Goal: Transaction & Acquisition: Purchase product/service

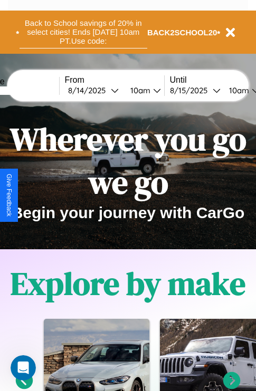
click at [83, 32] on button "Back to School savings of 20% in select cities! Ends 9/1 at 10am PT. Use code:" at bounding box center [84, 32] width 128 height 33
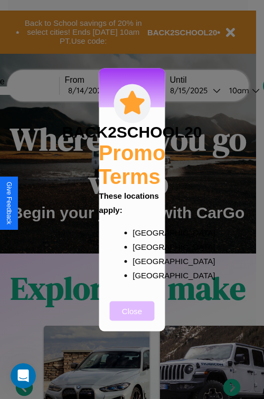
click at [132, 318] on button "Close" at bounding box center [132, 311] width 45 height 20
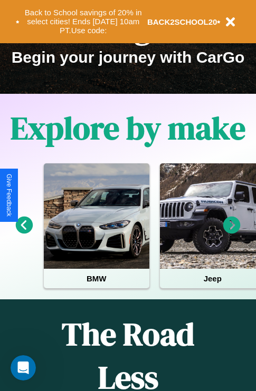
scroll to position [162, 0]
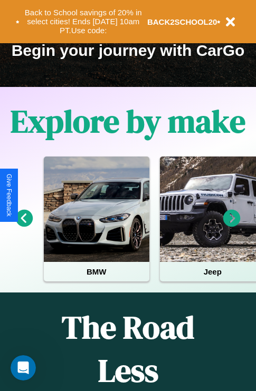
click at [24, 226] on icon at bounding box center [24, 218] width 17 height 17
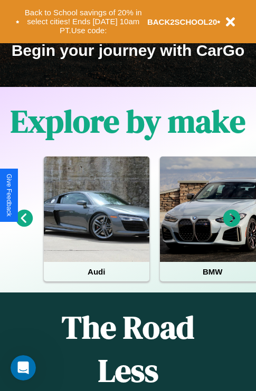
click at [232, 226] on icon at bounding box center [231, 218] width 17 height 17
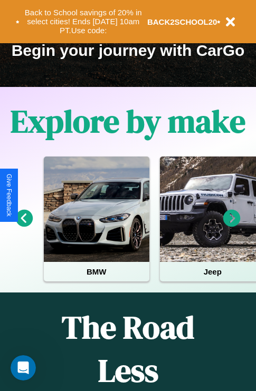
click at [232, 226] on icon at bounding box center [231, 218] width 17 height 17
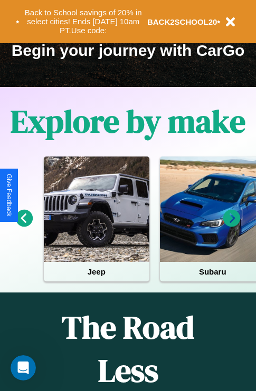
click at [232, 226] on icon at bounding box center [231, 218] width 17 height 17
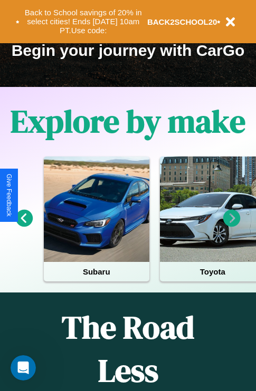
click at [232, 226] on icon at bounding box center [231, 218] width 17 height 17
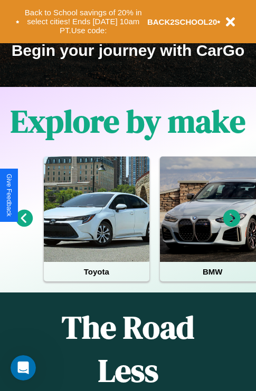
scroll to position [60, 242]
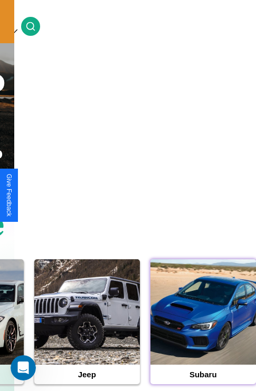
click at [203, 329] on div at bounding box center [203, 313] width 106 height 106
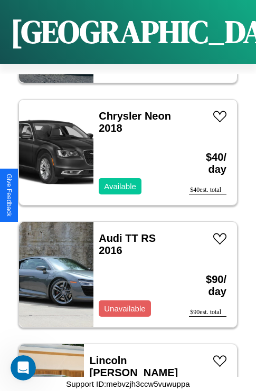
scroll to position [5180, 0]
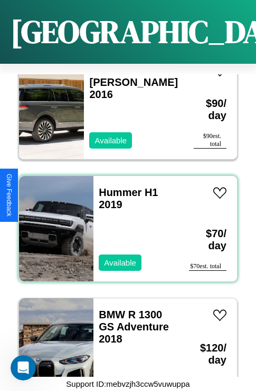
click at [124, 223] on div "Hummer H1 2019 Available" at bounding box center [135, 229] width 85 height 106
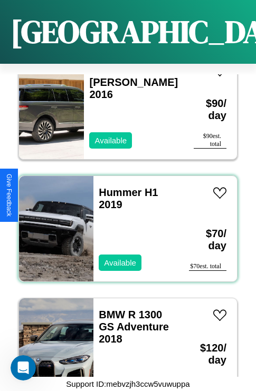
click at [124, 223] on div "Hummer H1 2019 Available" at bounding box center [135, 229] width 85 height 106
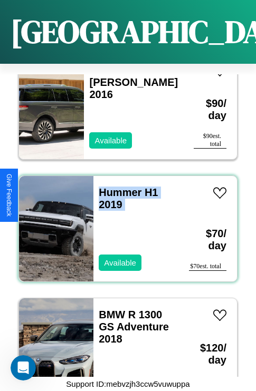
click at [124, 223] on div "Hummer H1 2019 Available" at bounding box center [135, 229] width 85 height 106
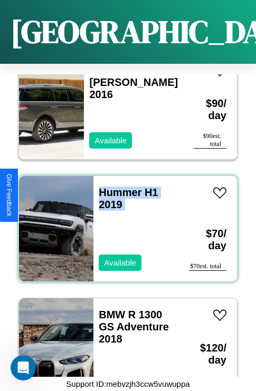
click at [124, 223] on div "Hummer H1 2019 Available" at bounding box center [135, 229] width 85 height 106
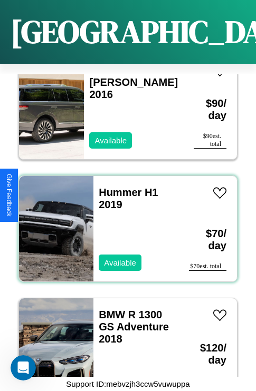
click at [124, 223] on div "Hummer H1 2019 Available" at bounding box center [135, 229] width 85 height 106
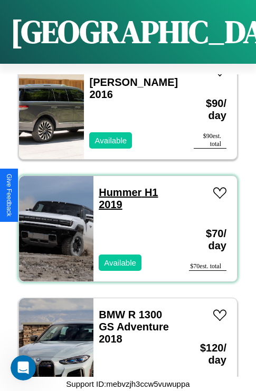
click at [117, 187] on link "Hummer H1 2019" at bounding box center [128, 199] width 59 height 24
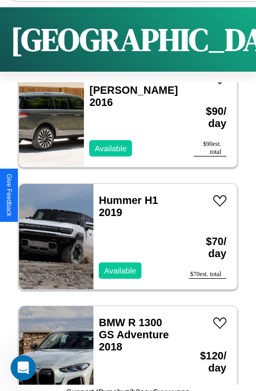
scroll to position [1702, 0]
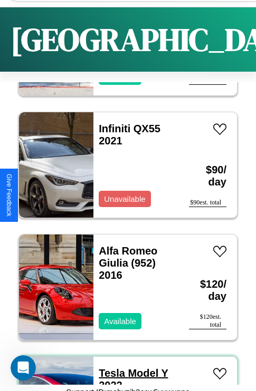
click at [109, 373] on link "Tesla Model Y 2022" at bounding box center [133, 380] width 69 height 24
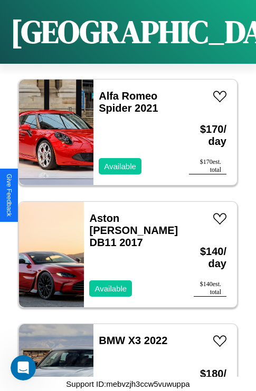
scroll to position [6526, 0]
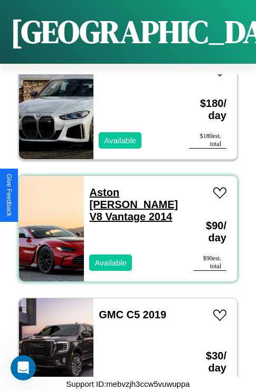
click at [128, 187] on link "Aston Martin V8 Vantage 2014" at bounding box center [133, 205] width 89 height 36
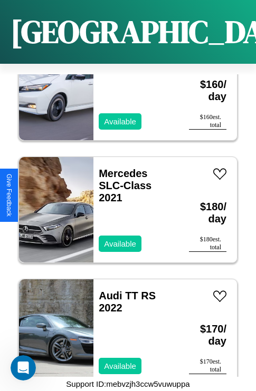
scroll to position [2242, 0]
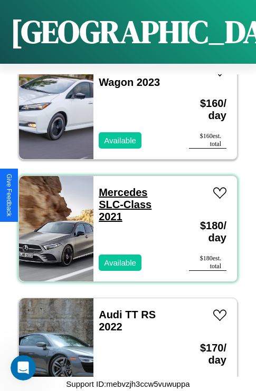
click at [120, 187] on link "Mercedes SLC-Class 2021" at bounding box center [125, 205] width 53 height 36
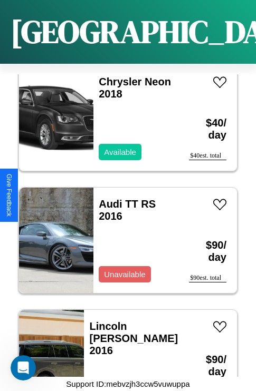
scroll to position [4935, 0]
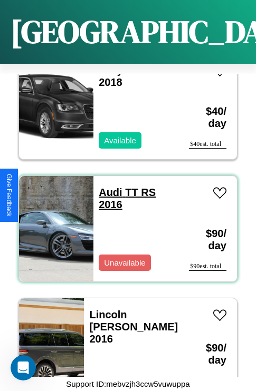
click at [107, 187] on link "Audi TT RS 2016" at bounding box center [127, 199] width 57 height 24
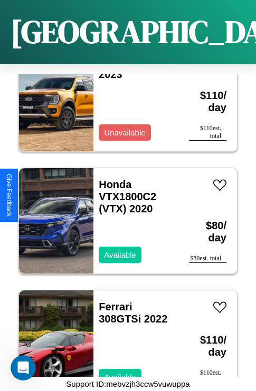
scroll to position [7544, 0]
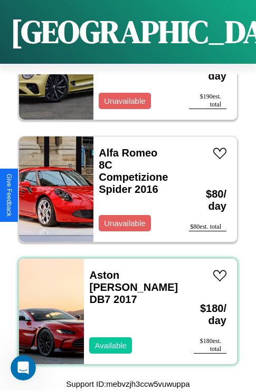
click at [124, 305] on div "Aston Martin DB7 2017 Available" at bounding box center [133, 312] width 99 height 106
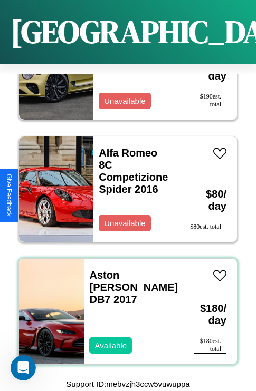
click at [124, 305] on div "Aston Martin DB7 2017 Available" at bounding box center [133, 312] width 99 height 106
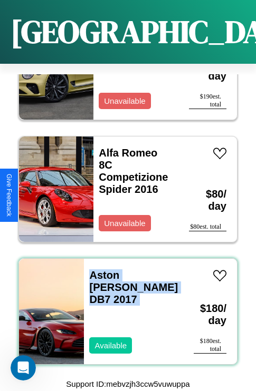
click at [124, 305] on div "Aston Martin DB7 2017 Available" at bounding box center [133, 312] width 99 height 106
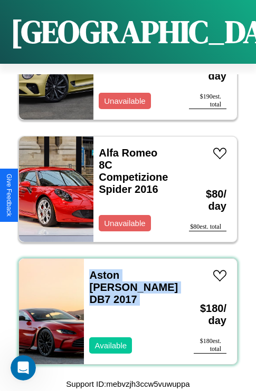
click at [124, 305] on div "Aston Martin DB7 2017 Available" at bounding box center [133, 312] width 99 height 106
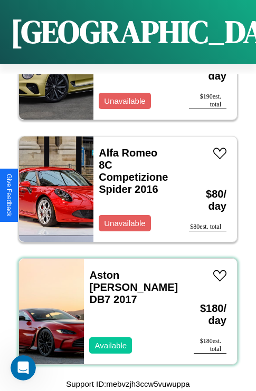
click at [124, 305] on div "Aston Martin DB7 2017 Available" at bounding box center [133, 312] width 99 height 106
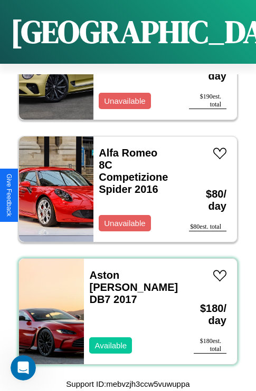
click at [124, 305] on div "Aston Martin DB7 2017 Available" at bounding box center [133, 312] width 99 height 106
click at [128, 270] on link "Aston Martin DB7 2017" at bounding box center [133, 288] width 89 height 36
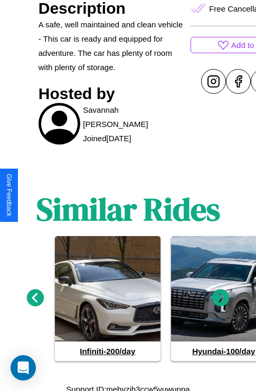
scroll to position [478, 0]
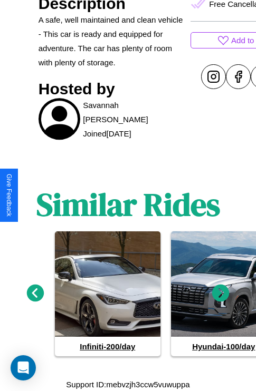
click at [220, 293] on icon at bounding box center [220, 293] width 17 height 17
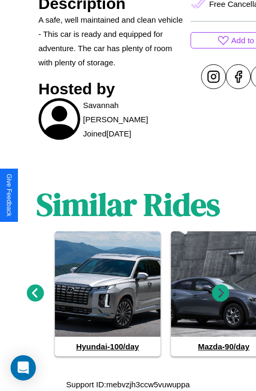
click at [220, 293] on icon at bounding box center [220, 293] width 17 height 17
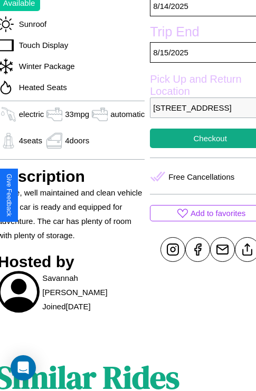
scroll to position [263, 51]
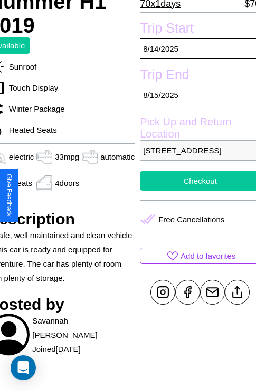
click at [195, 191] on button "Checkout" at bounding box center [200, 181] width 120 height 20
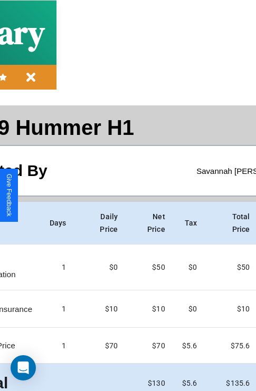
scroll to position [47, 121]
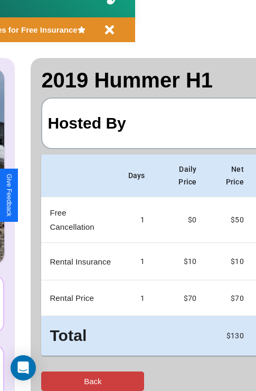
click at [51, 381] on button "Back" at bounding box center [92, 382] width 103 height 20
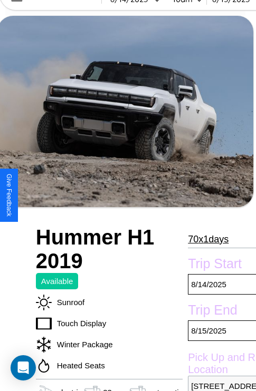
scroll to position [374, 40]
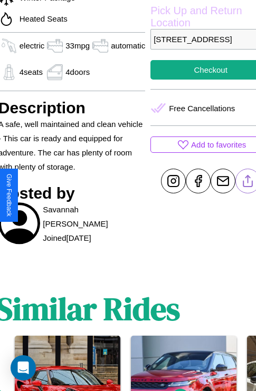
click at [248, 183] on line at bounding box center [248, 179] width 0 height 7
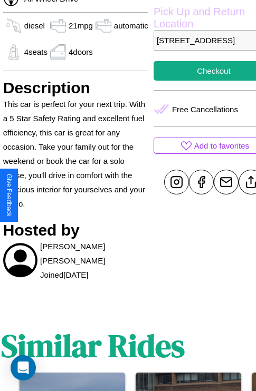
scroll to position [327, 36]
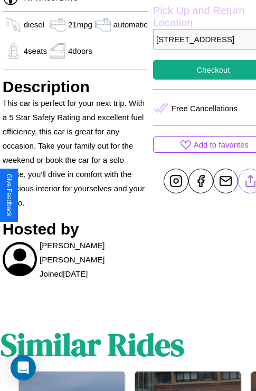
click at [250, 183] on line at bounding box center [250, 179] width 0 height 7
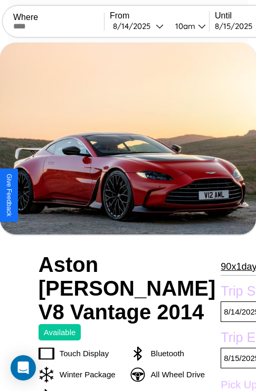
scroll to position [375, 34]
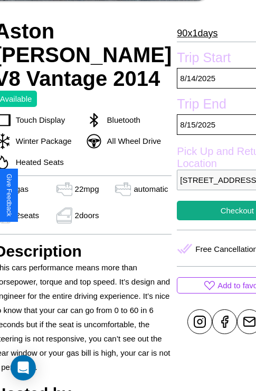
scroll to position [225, 44]
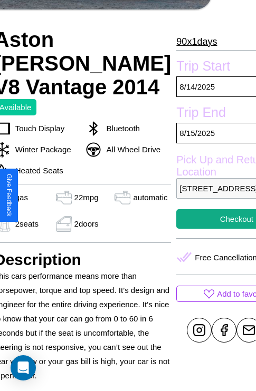
click at [196, 196] on p "2660 Meadow Lane London 99827 United Kingdom" at bounding box center [236, 188] width 120 height 21
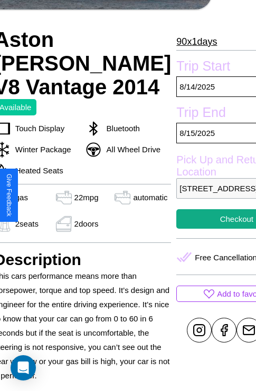
click at [196, 196] on p "2660 Meadow Lane London 99827 United Kingdom" at bounding box center [236, 188] width 120 height 21
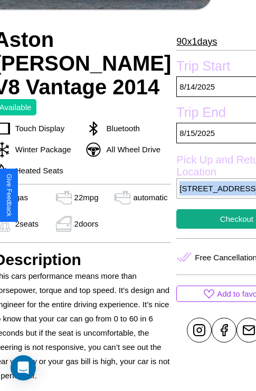
click at [196, 196] on p "2660 Meadow Lane London 99827 United Kingdom" at bounding box center [236, 188] width 120 height 21
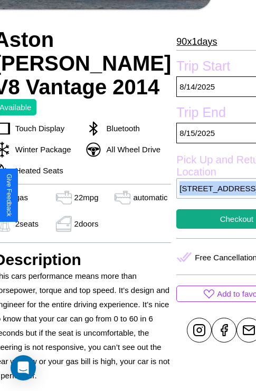
click at [196, 196] on p "2660 Meadow Lane London 99827 United Kingdom" at bounding box center [236, 188] width 120 height 21
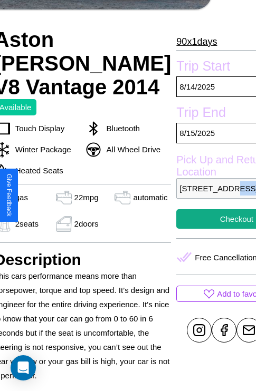
click at [196, 196] on p "2660 Meadow Lane London 99827 United Kingdom" at bounding box center [236, 188] width 120 height 21
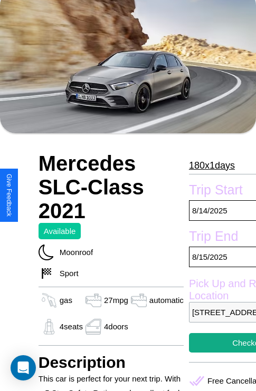
scroll to position [469, 0]
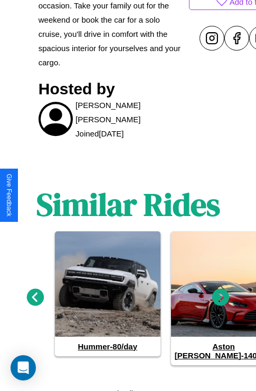
click at [220, 293] on icon at bounding box center [220, 297] width 17 height 17
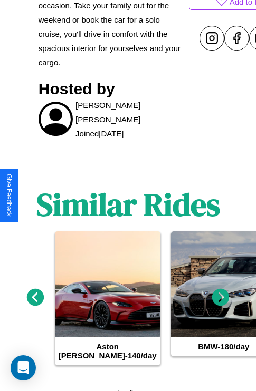
click at [220, 293] on icon at bounding box center [220, 297] width 17 height 17
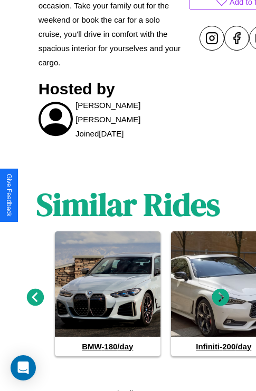
click at [35, 293] on icon at bounding box center [35, 297] width 17 height 17
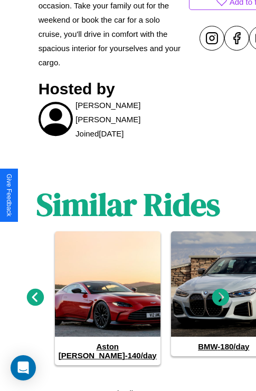
click at [35, 293] on icon at bounding box center [35, 297] width 17 height 17
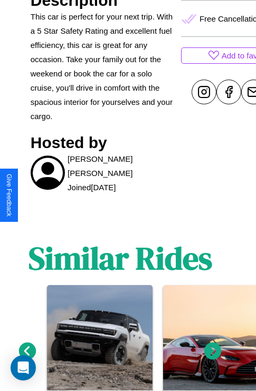
scroll to position [177, 44]
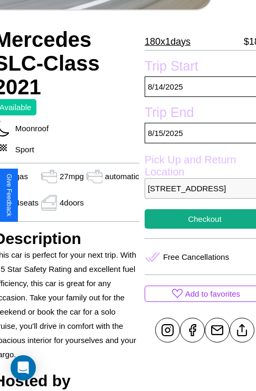
click at [196, 195] on p "[STREET_ADDRESS]" at bounding box center [205, 188] width 120 height 21
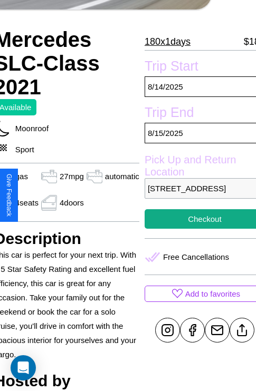
click at [196, 195] on p "[STREET_ADDRESS]" at bounding box center [205, 188] width 120 height 21
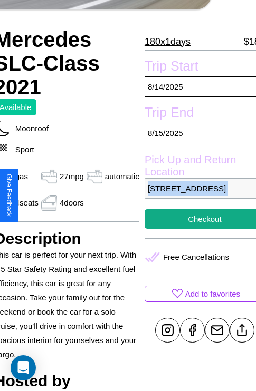
click at [196, 195] on p "[STREET_ADDRESS]" at bounding box center [205, 188] width 120 height 21
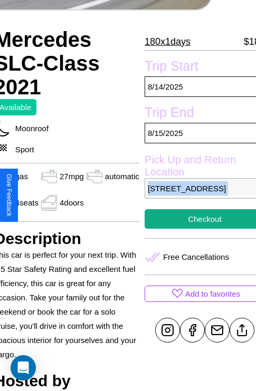
click at [196, 195] on p "[STREET_ADDRESS]" at bounding box center [205, 188] width 120 height 21
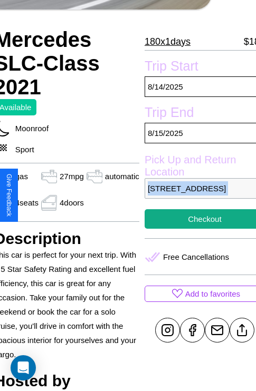
click at [196, 195] on p "[STREET_ADDRESS]" at bounding box center [205, 188] width 120 height 21
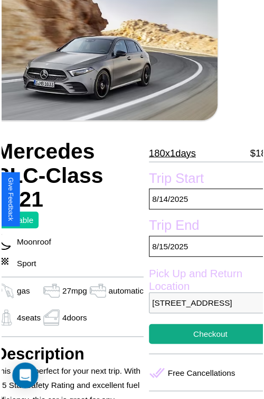
scroll to position [68, 44]
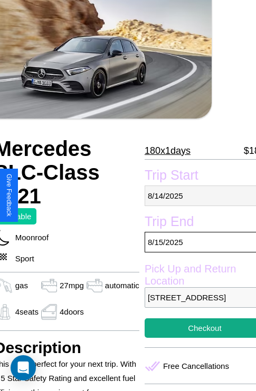
click at [196, 196] on p "[DATE]" at bounding box center [205, 196] width 120 height 21
select select "*"
select select "****"
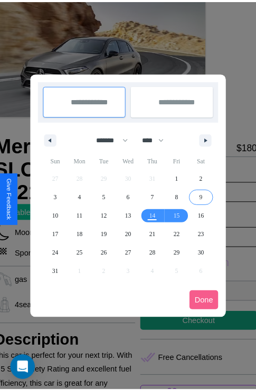
scroll to position [0, 44]
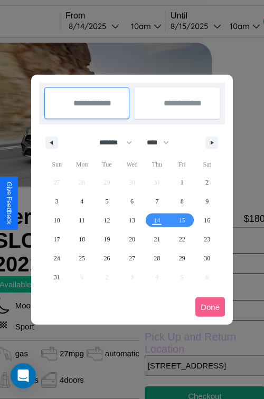
click at [108, 26] on div at bounding box center [132, 199] width 264 height 399
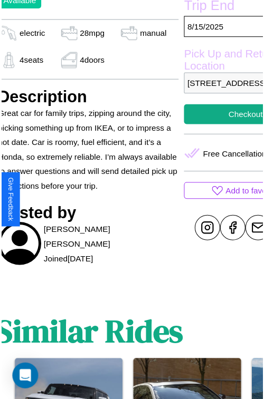
scroll to position [338, 42]
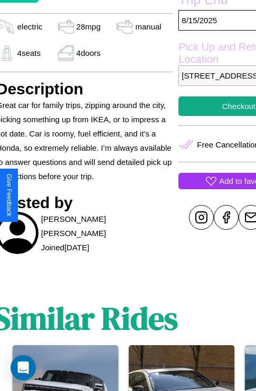
click at [219, 188] on p "Add to favorites" at bounding box center [246, 181] width 55 height 14
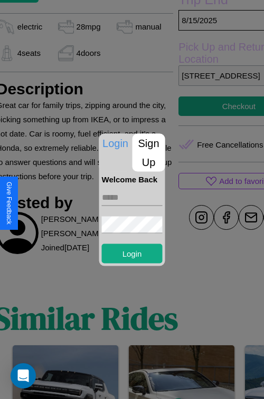
click at [132, 197] on input "text" at bounding box center [132, 197] width 61 height 17
type input "**********"
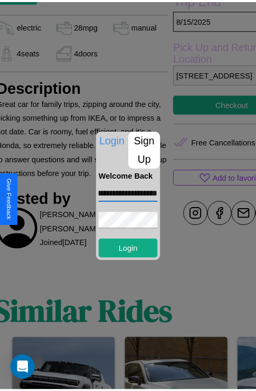
scroll to position [0, 0]
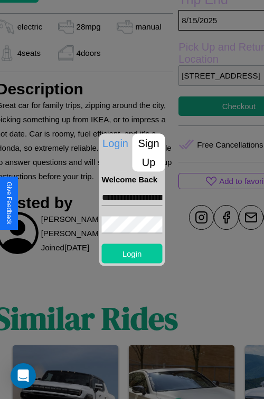
click at [132, 253] on button "Login" at bounding box center [132, 254] width 61 height 20
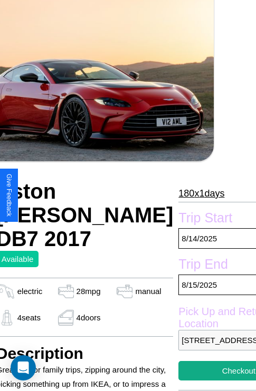
scroll to position [71, 42]
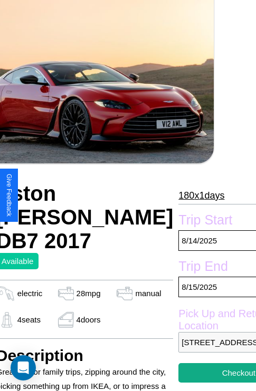
click at [178, 195] on p "180 x 1 days" at bounding box center [201, 195] width 46 height 17
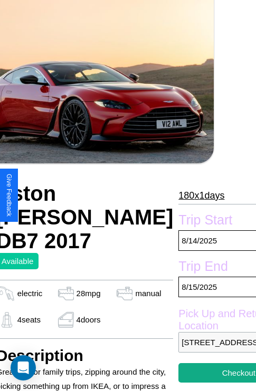
click at [178, 195] on p "180 x 1 days" at bounding box center [201, 195] width 46 height 17
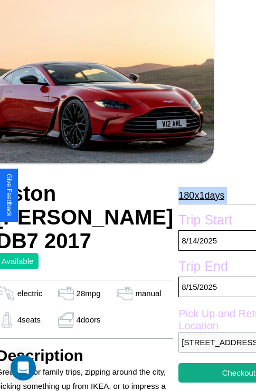
click at [178, 195] on p "180 x 1 days" at bounding box center [201, 195] width 46 height 17
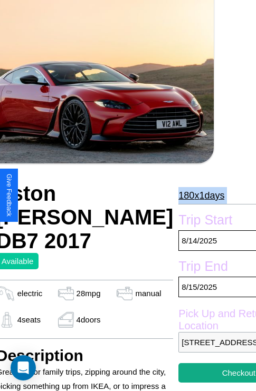
click at [178, 195] on p "180 x 1 days" at bounding box center [201, 195] width 46 height 17
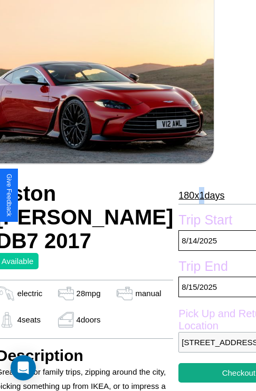
click at [178, 195] on p "180 x 1 days" at bounding box center [201, 195] width 46 height 17
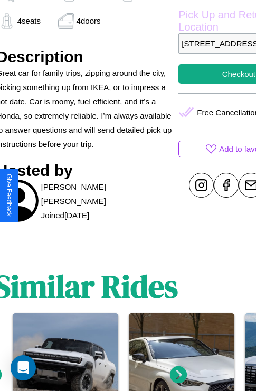
scroll to position [375, 42]
